Goal: Task Accomplishment & Management: Use online tool/utility

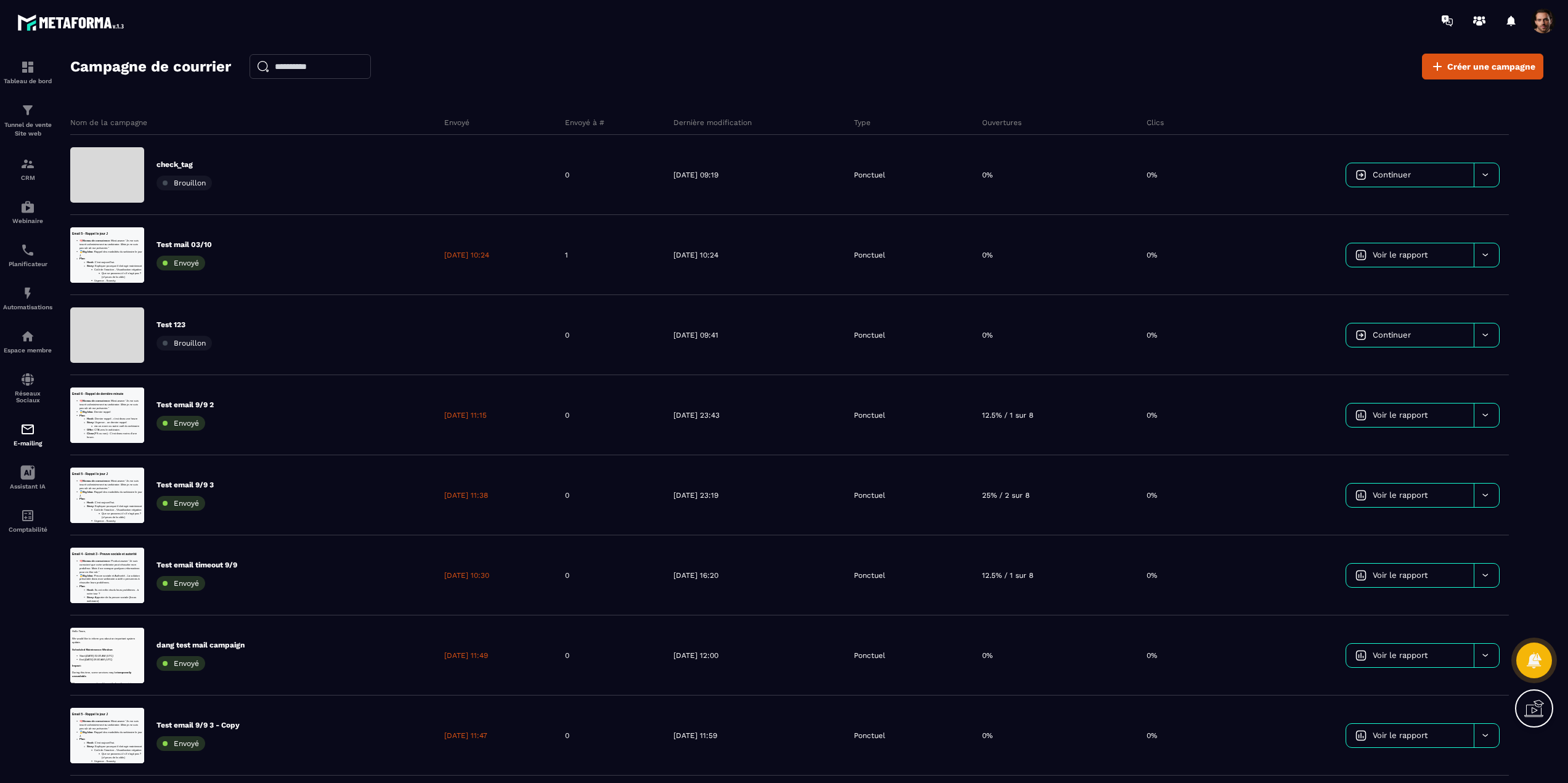
click at [1545, 22] on span at bounding box center [1542, 21] width 24 height 24
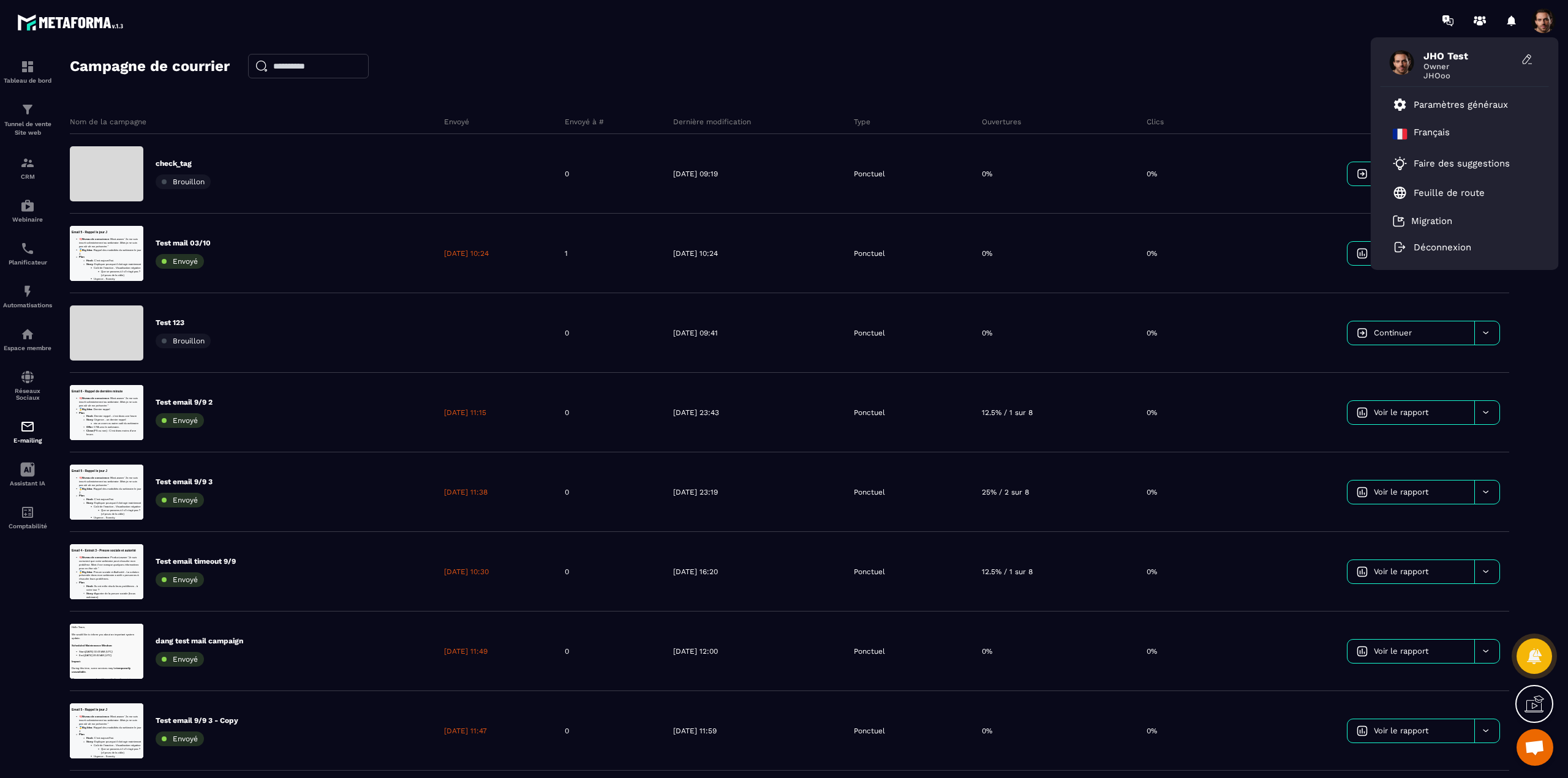
click at [1536, 22] on span at bounding box center [1543, 21] width 24 height 24
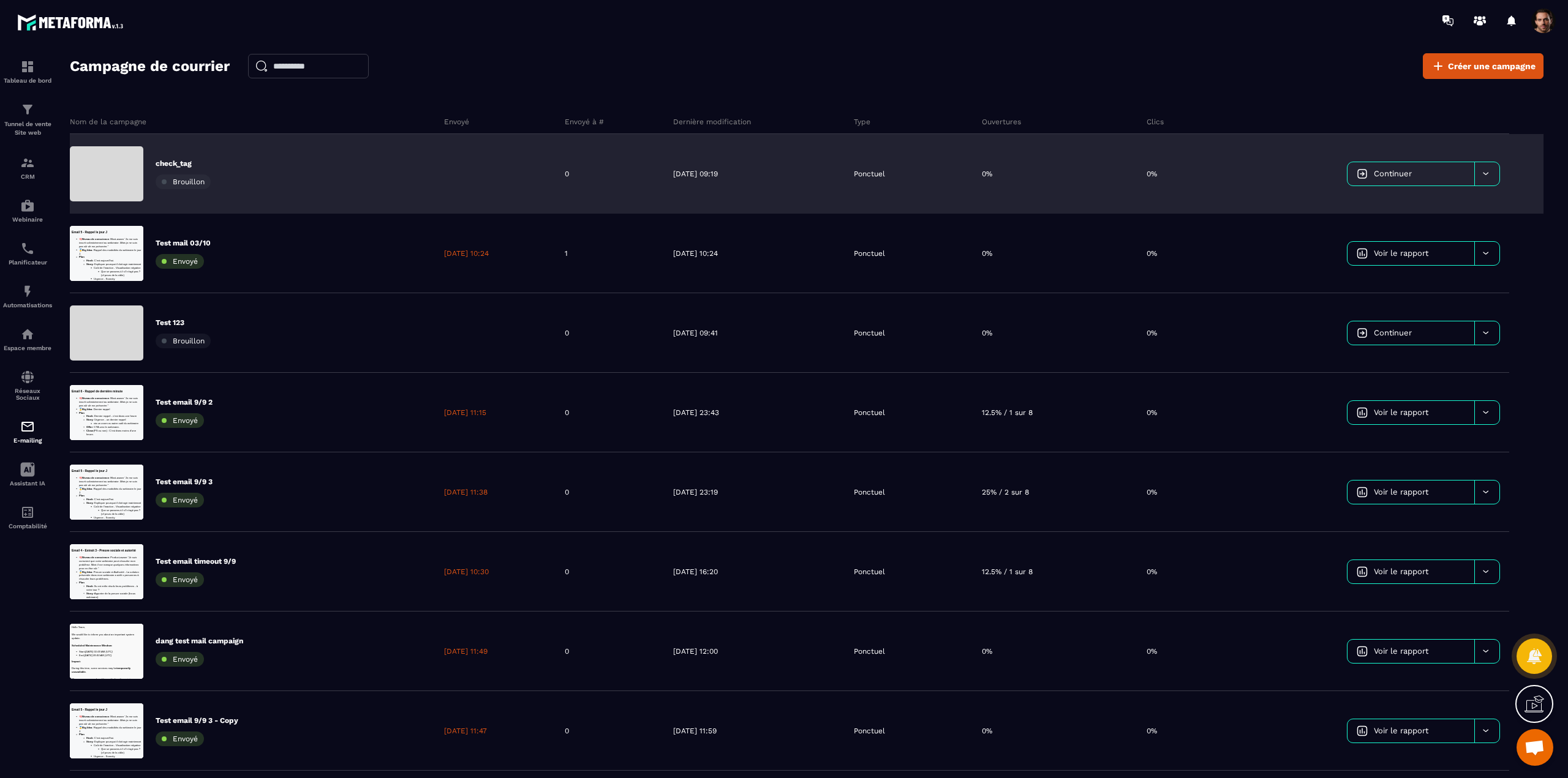
click at [1418, 178] on link "Continuer" at bounding box center [1411, 174] width 127 height 23
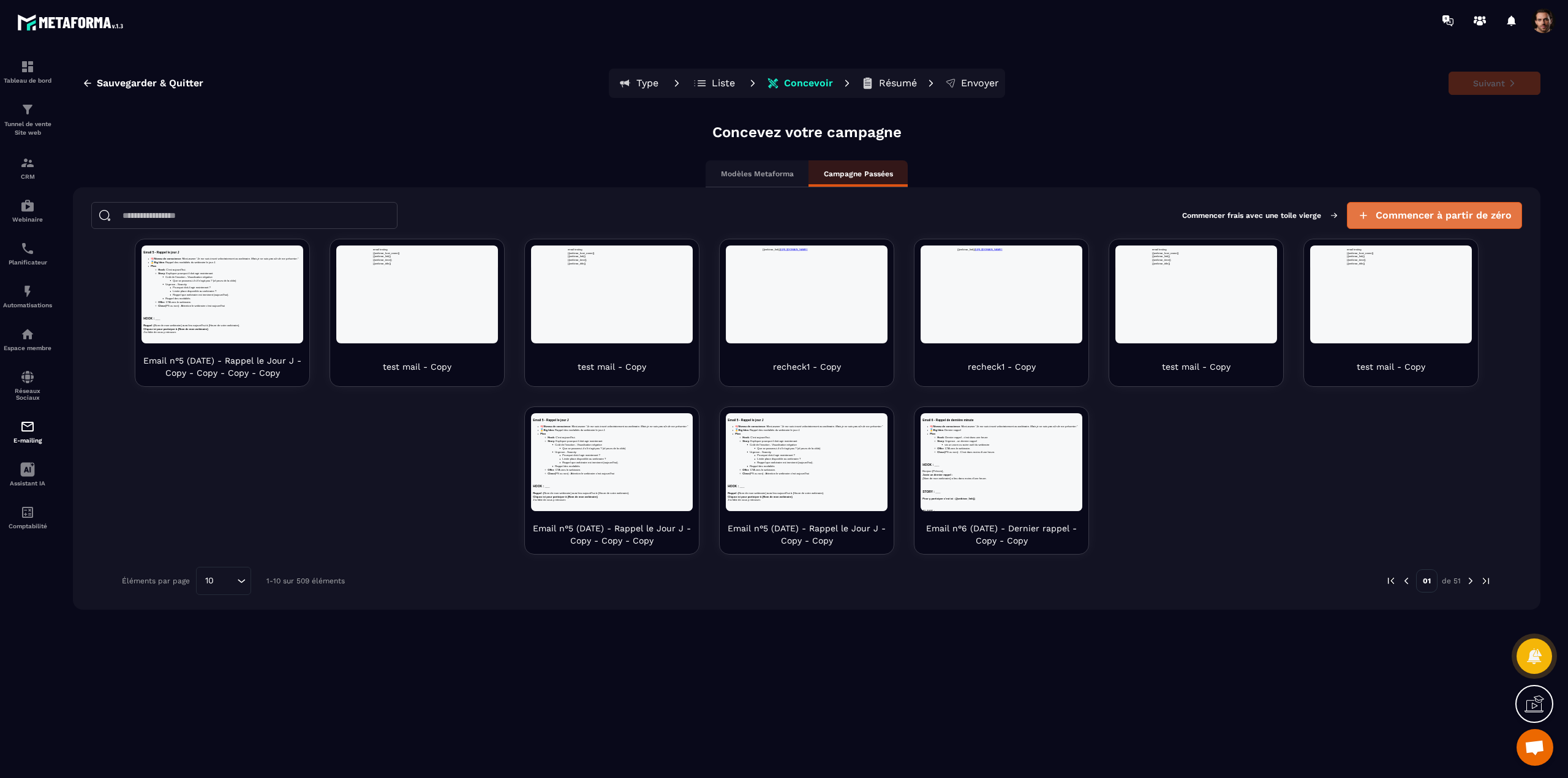
click at [1417, 210] on span "Commencer à partir de zéro" at bounding box center [1444, 215] width 136 height 13
